Goal: Transaction & Acquisition: Register for event/course

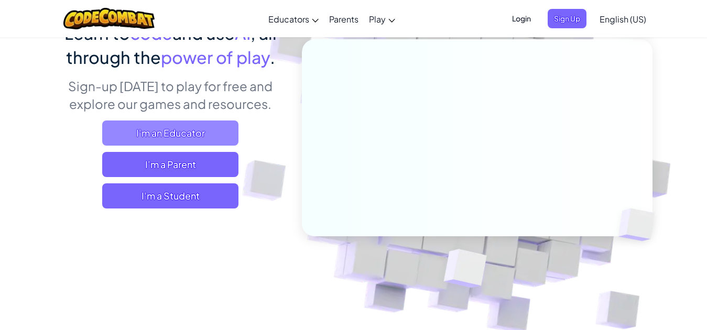
scroll to position [105, 0]
click at [209, 128] on span "I'm an Educator" at bounding box center [170, 133] width 136 height 25
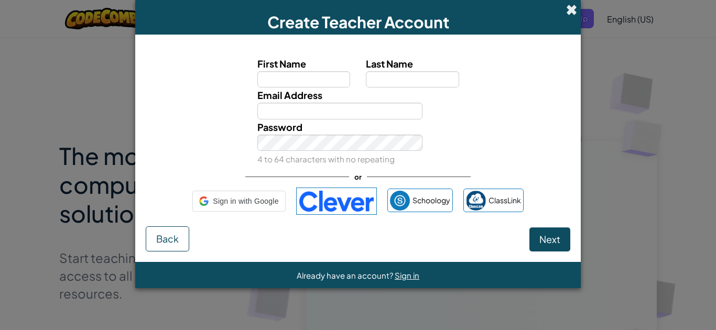
click at [568, 4] on span at bounding box center [571, 9] width 11 height 11
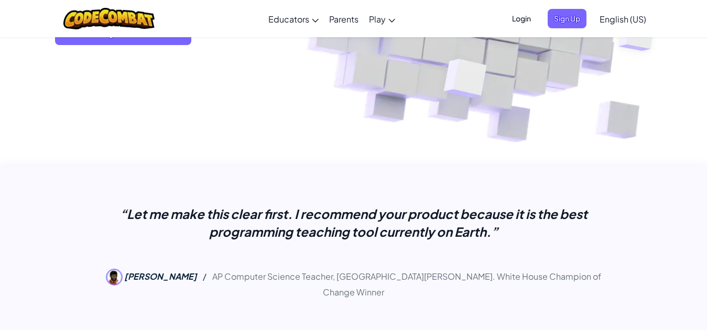
scroll to position [262, 0]
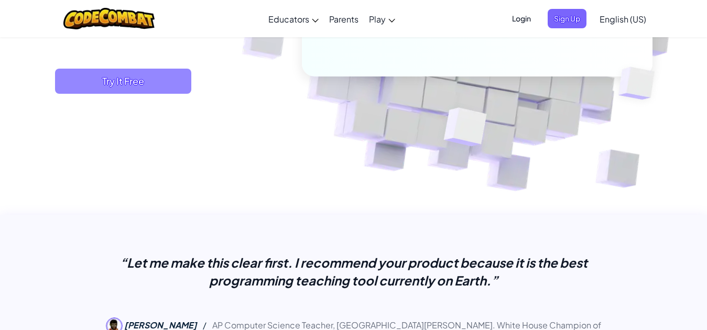
click at [138, 76] on span "Try It Free" at bounding box center [123, 81] width 136 height 25
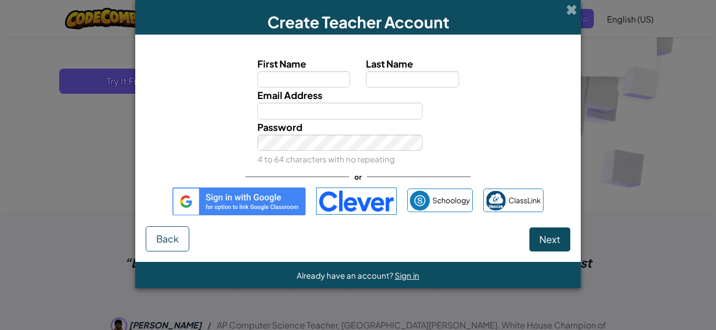
click at [564, 5] on div "Create Teacher Account" at bounding box center [358, 17] width 446 height 35
click at [568, 6] on span at bounding box center [571, 9] width 11 height 11
